Goal: Task Accomplishment & Management: Manage account settings

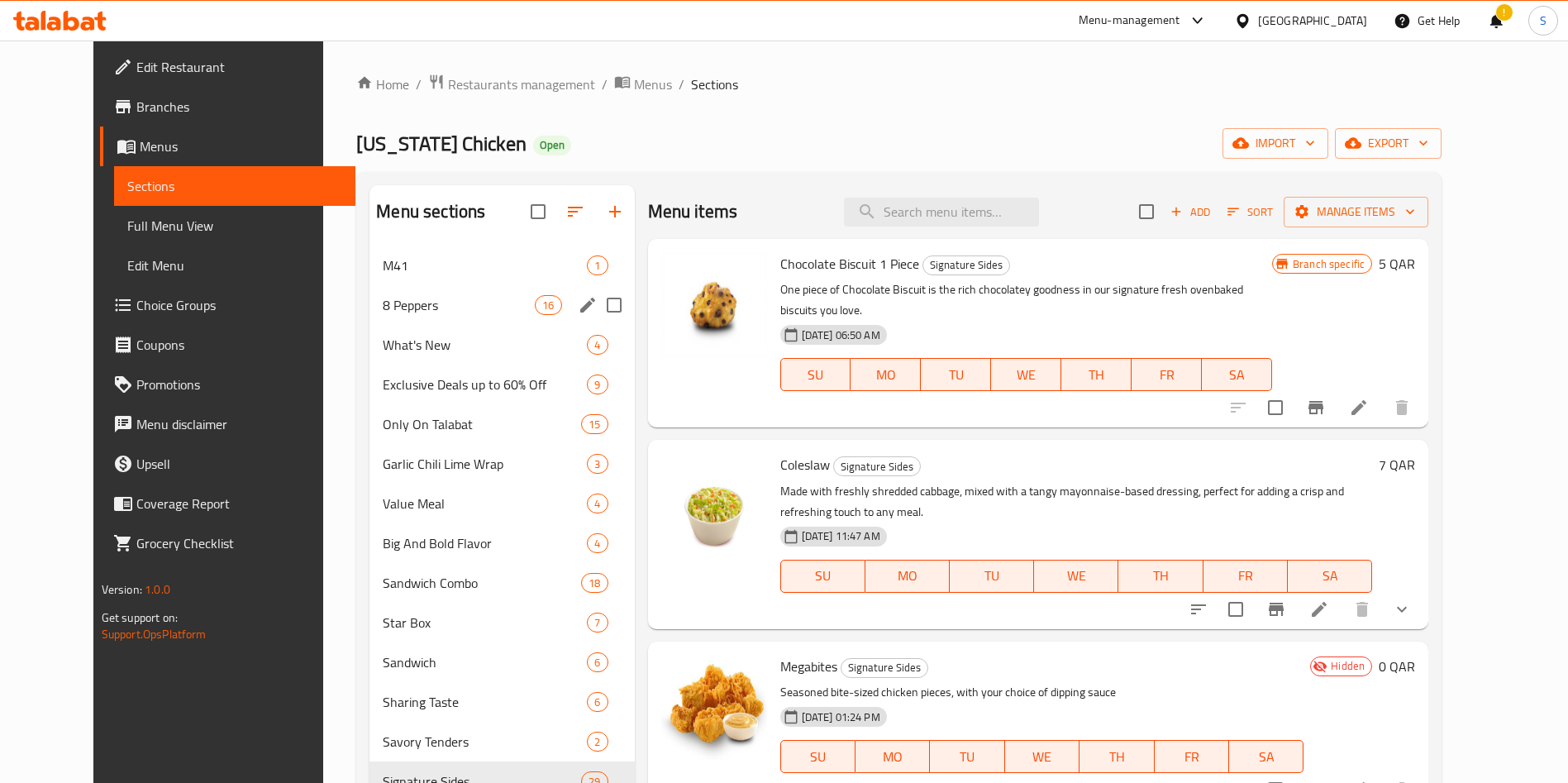
drag, startPoint x: 0, startPoint y: 0, endPoint x: 402, endPoint y: 323, distance: 515.7
click at [402, 323] on div "8 Peppers 16" at bounding box center [501, 305] width 265 height 40
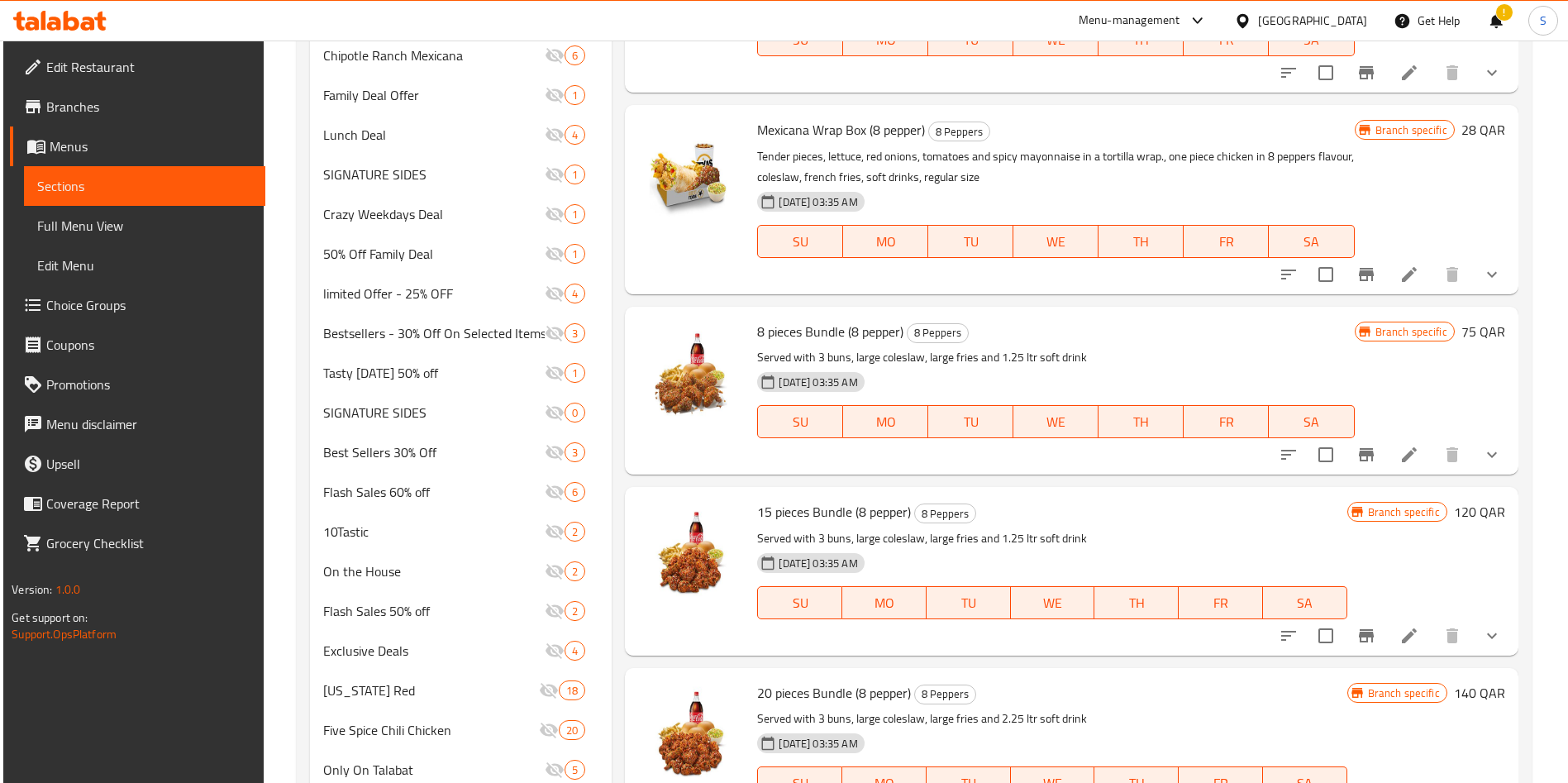
scroll to position [1162, 0]
click at [1400, 452] on icon at bounding box center [1409, 454] width 20 height 20
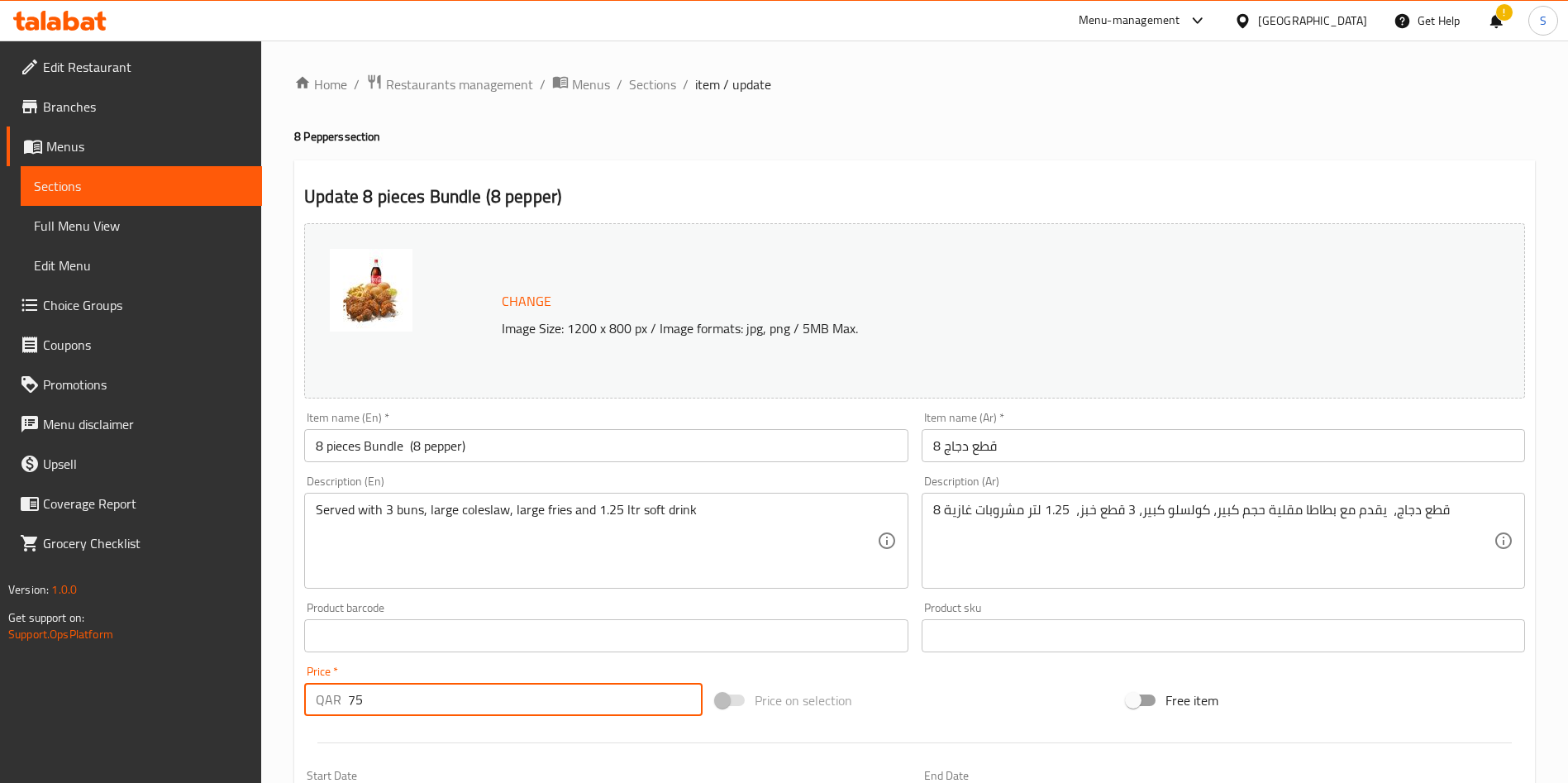
drag, startPoint x: 393, startPoint y: 685, endPoint x: 317, endPoint y: 680, distance: 76.2
click at [317, 680] on div "Price   * QAR 75 Price *" at bounding box center [504, 691] width 398 height 50
type input "80"
click at [362, 667] on div "Price   * QAR 80 Price *" at bounding box center [504, 691] width 398 height 50
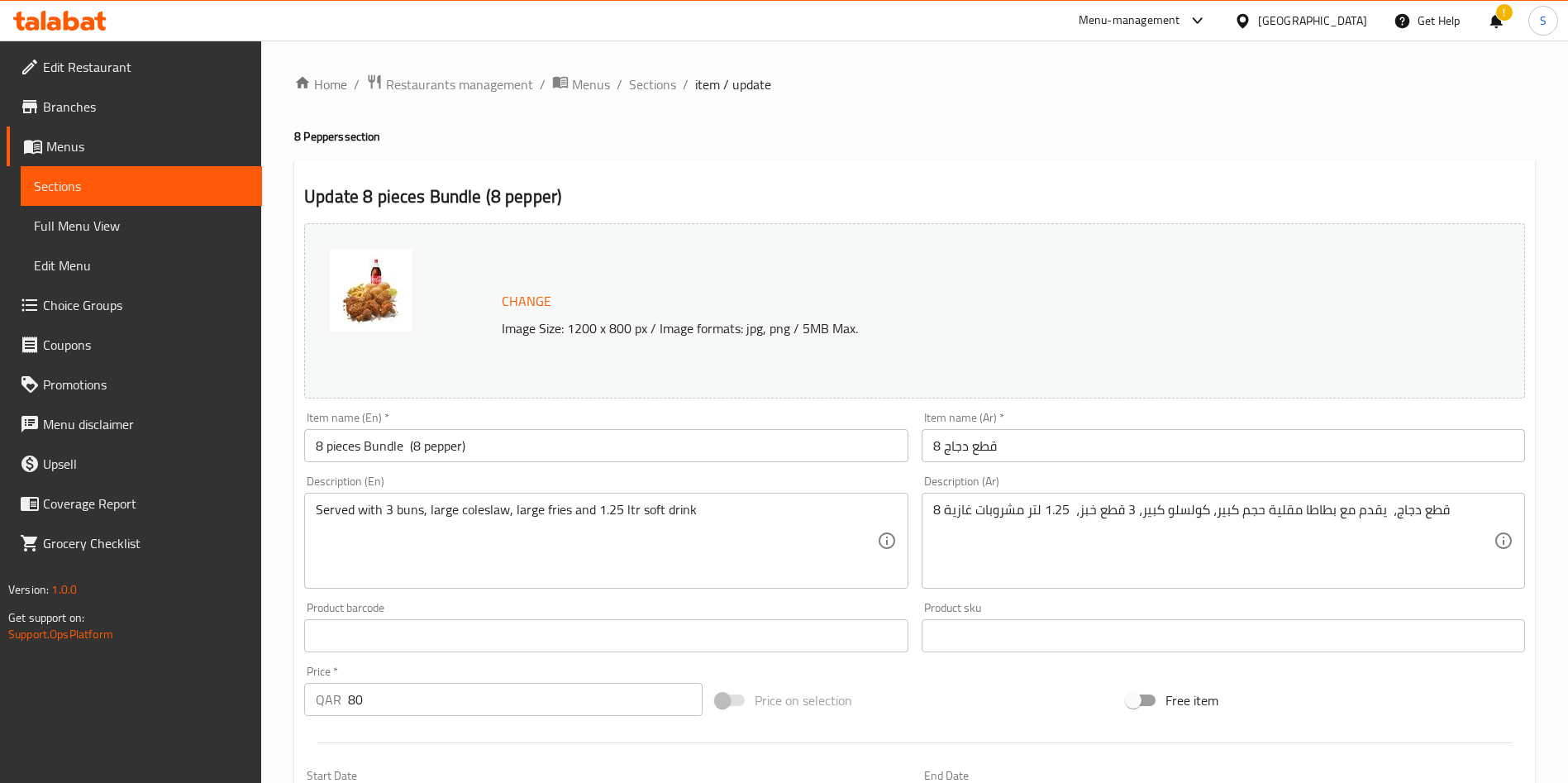
scroll to position [504, 0]
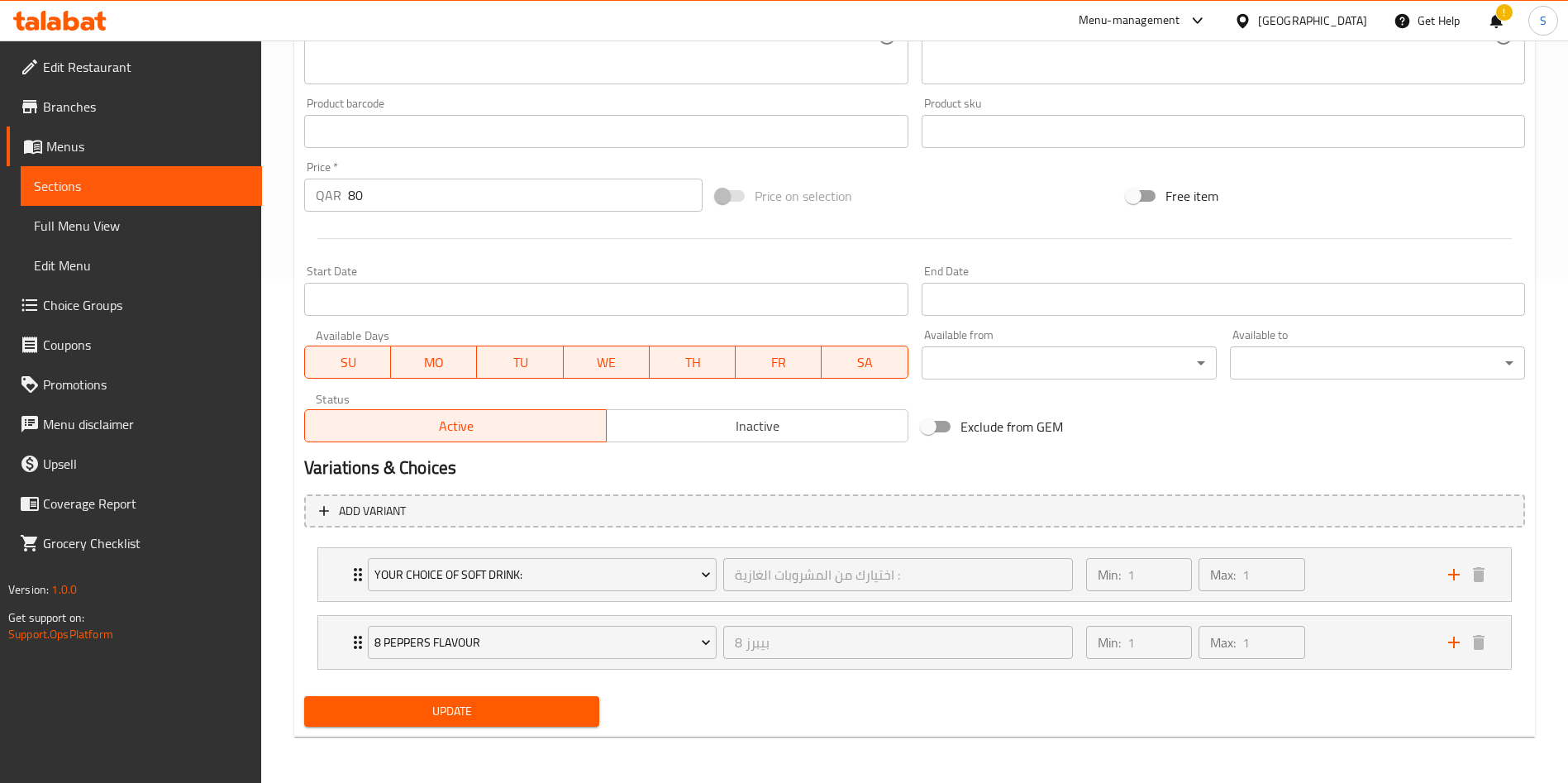
click at [416, 701] on span "Update" at bounding box center [451, 711] width 268 height 21
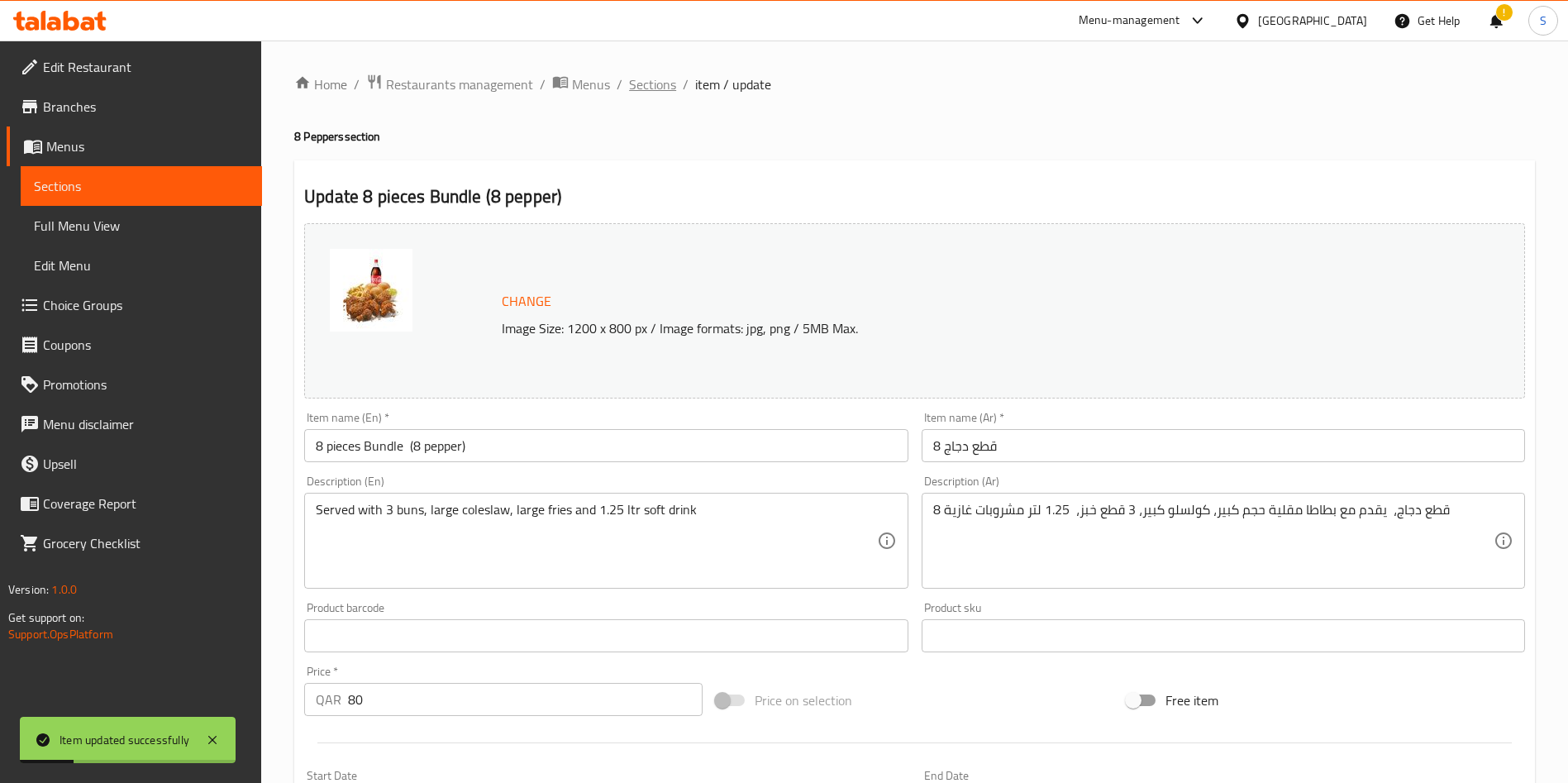
click at [646, 74] on span "Sections" at bounding box center [652, 84] width 47 height 20
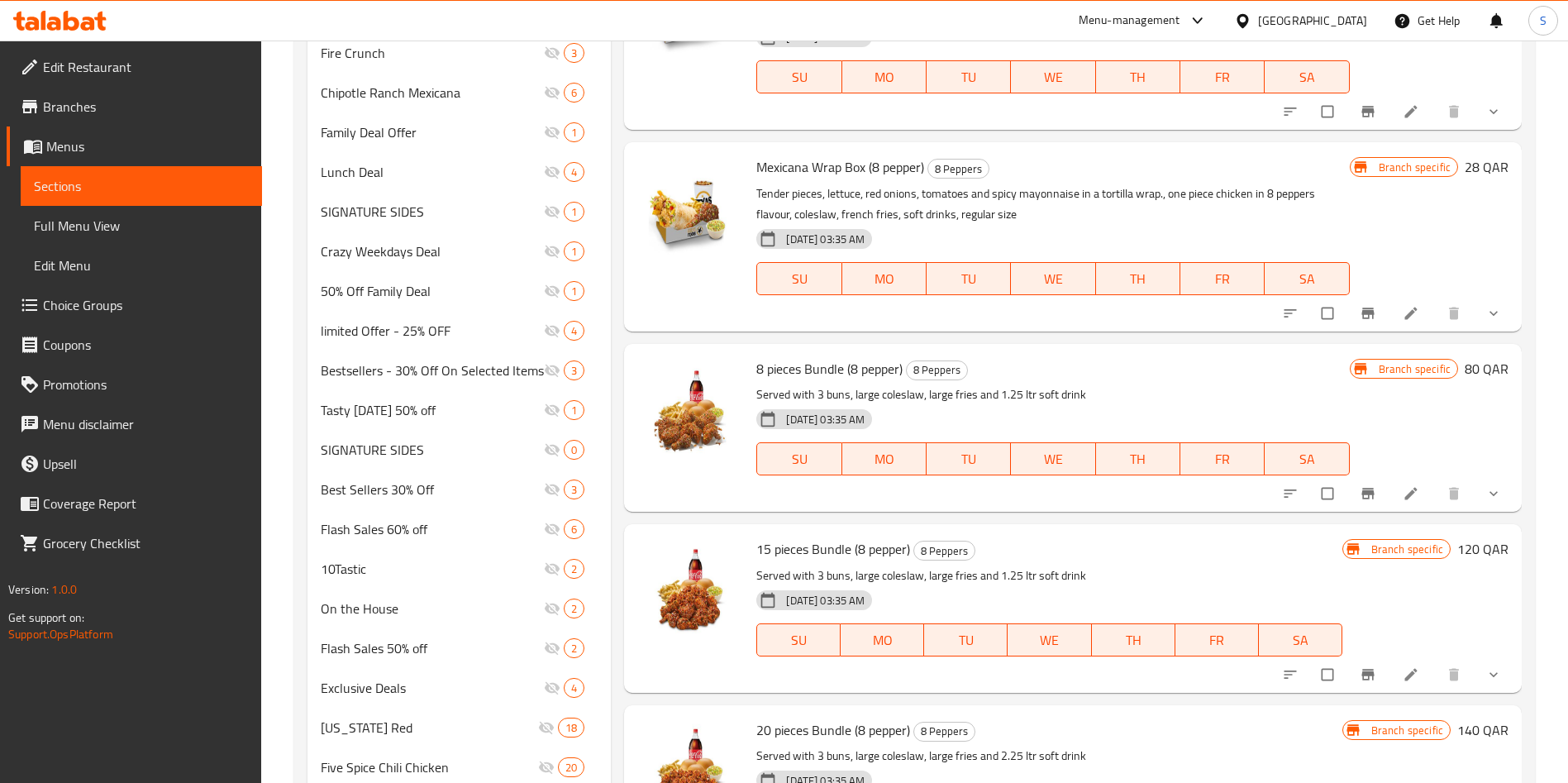
scroll to position [1140, 0]
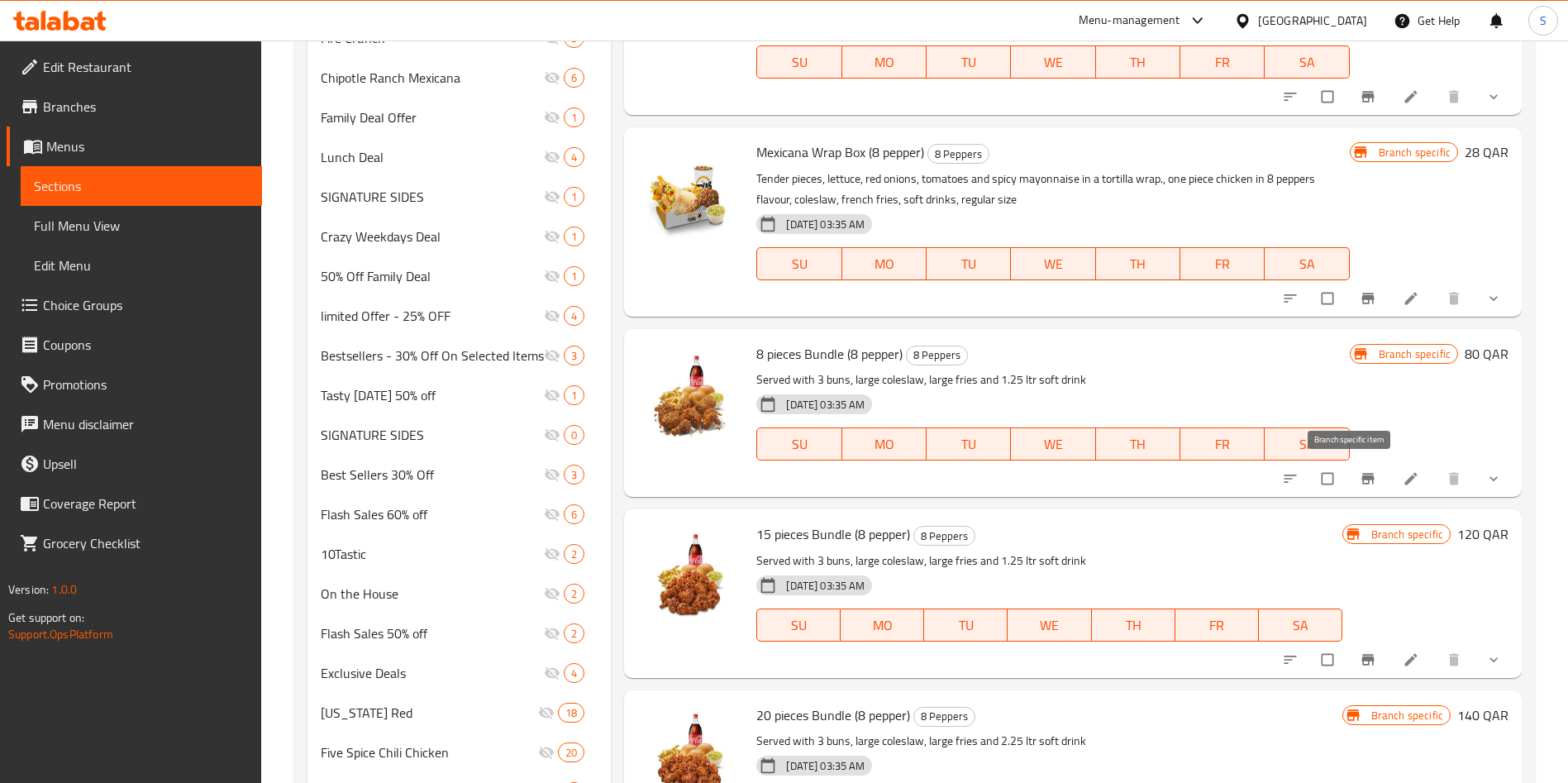
click at [1351, 466] on button "Branch-specific-item" at bounding box center [1370, 479] width 40 height 36
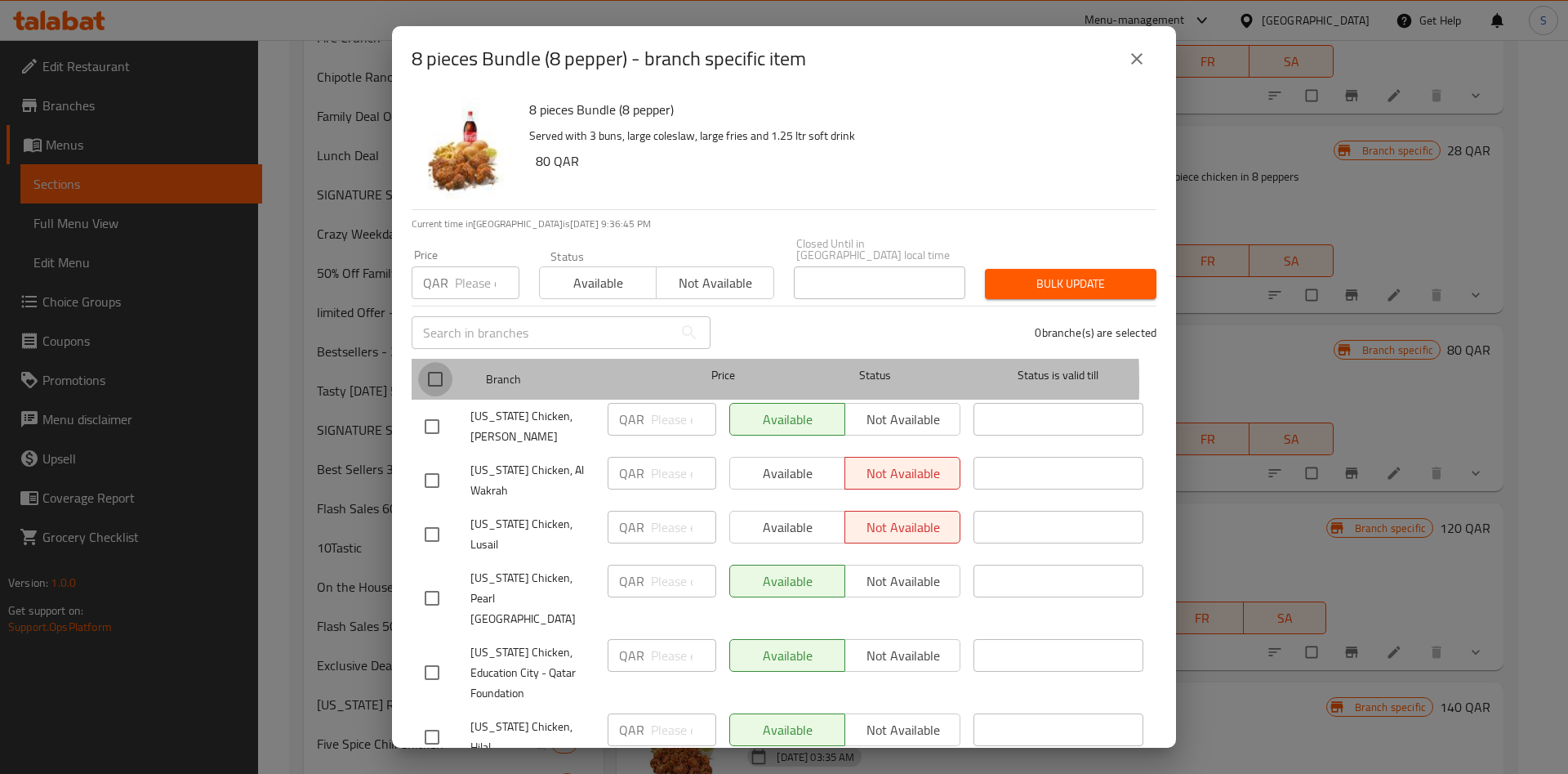
click at [434, 373] on input "checkbox" at bounding box center [435, 379] width 34 height 34
checkbox input "true"
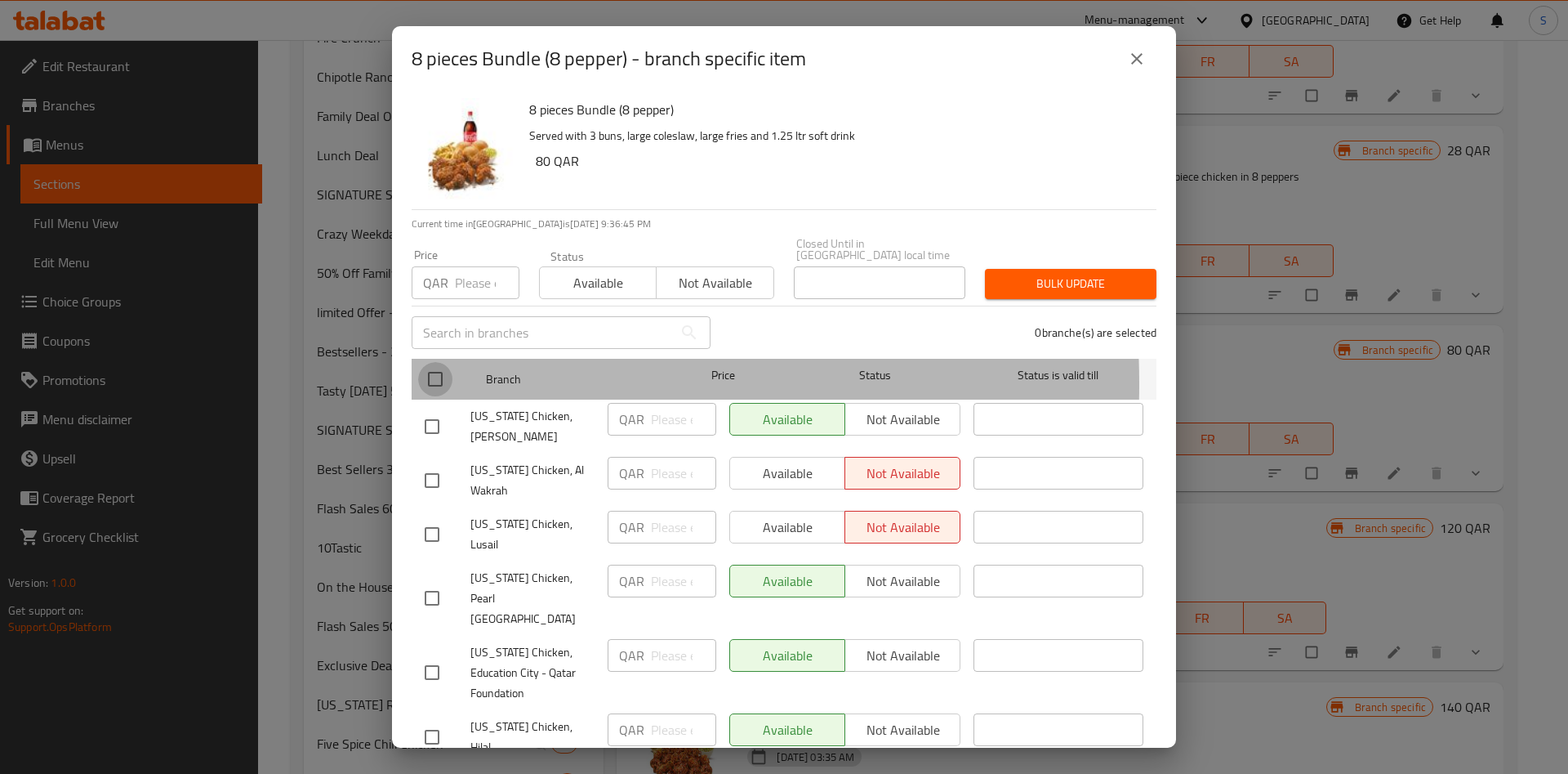
checkbox input "true"
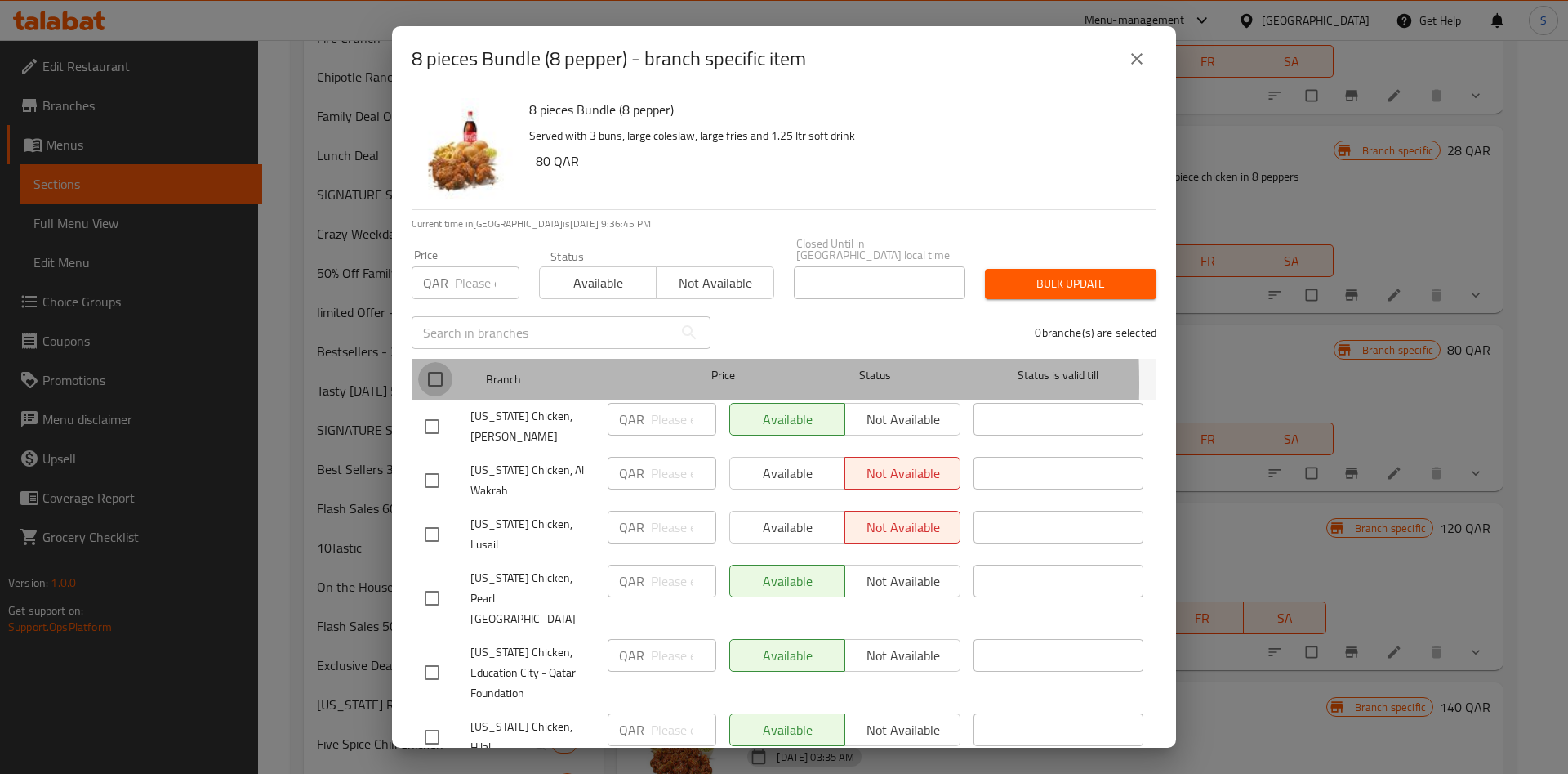
checkbox input "true"
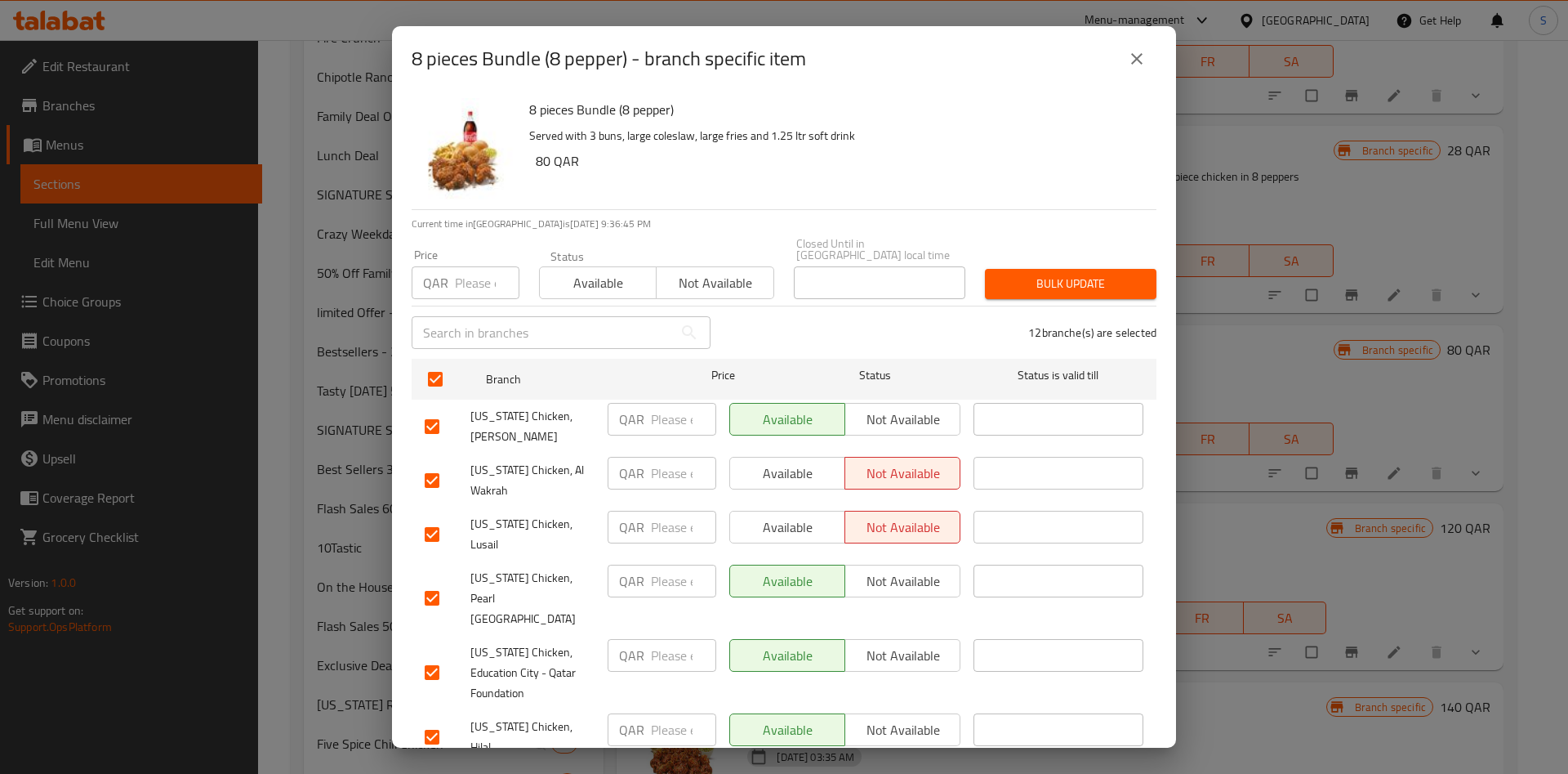
click at [608, 271] on span "Available" at bounding box center [598, 283] width 104 height 24
click at [1003, 274] on span "Bulk update" at bounding box center [1070, 284] width 146 height 20
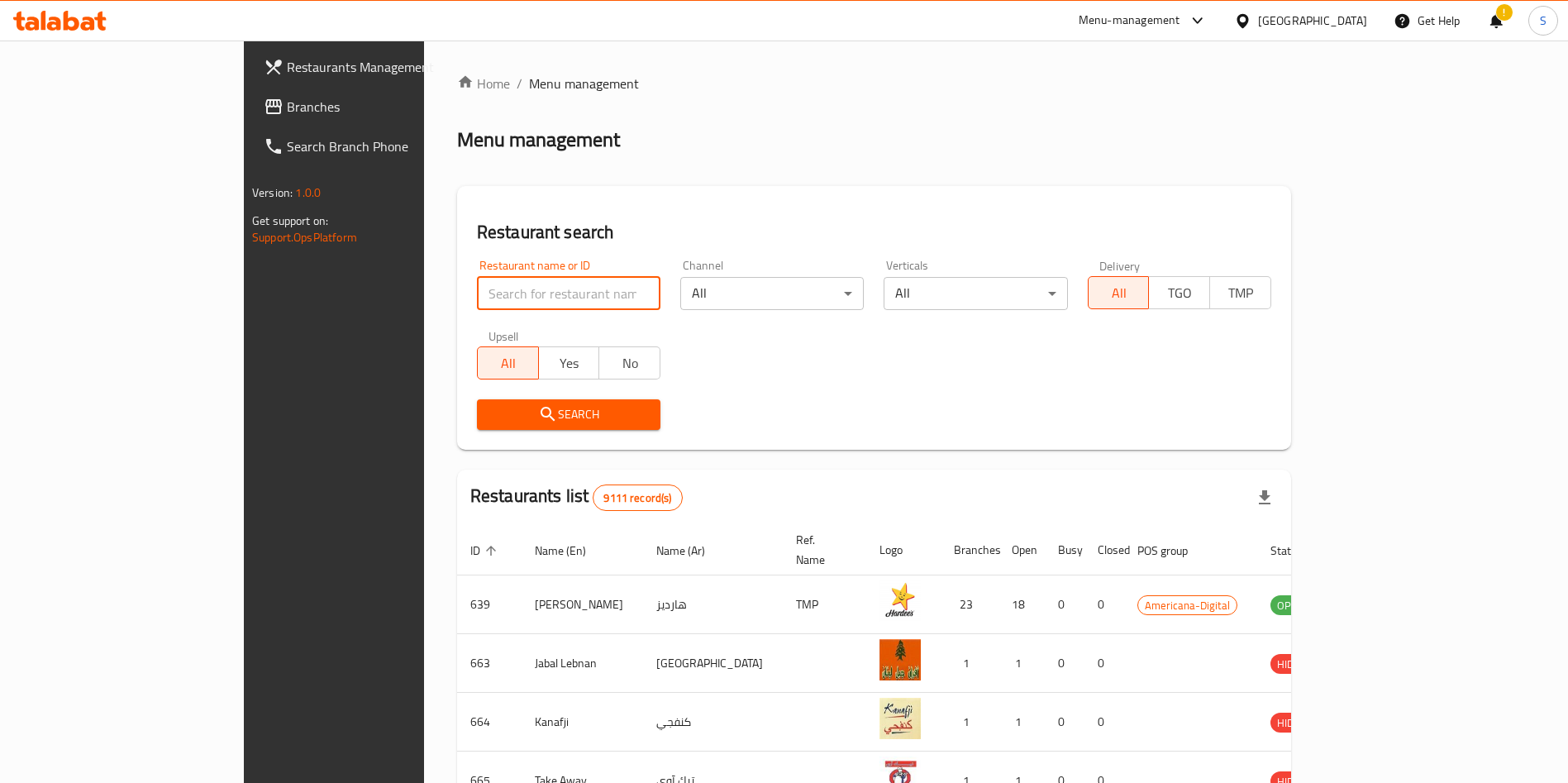
click at [477, 281] on input "search" at bounding box center [568, 293] width 184 height 33
type input "Turkey Central Restaurant"
click button "Search" at bounding box center [568, 414] width 184 height 30
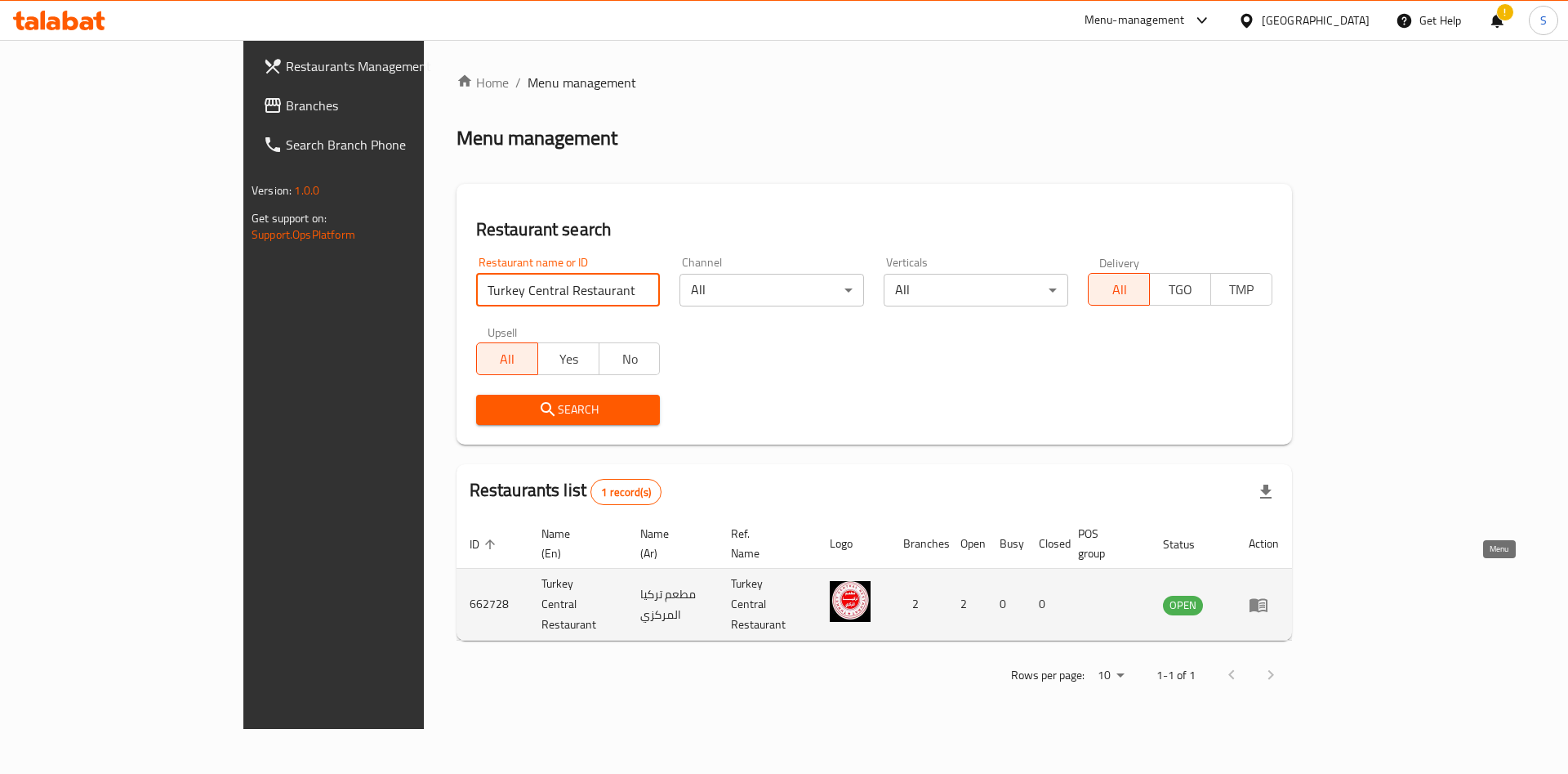
click at [1267, 598] on icon "enhanced table" at bounding box center [1258, 605] width 18 height 14
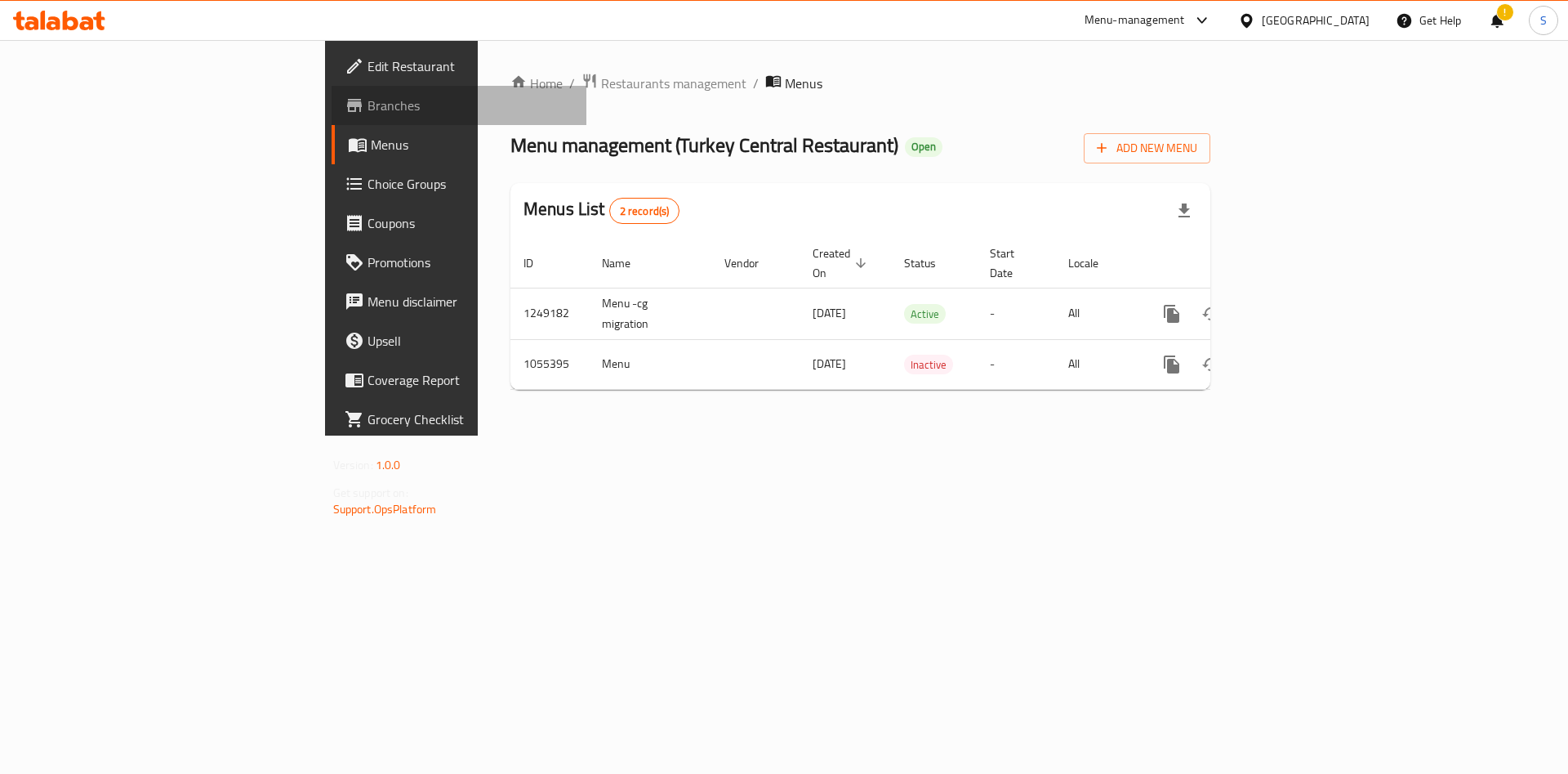
click at [367, 101] on span "Branches" at bounding box center [470, 105] width 206 height 20
